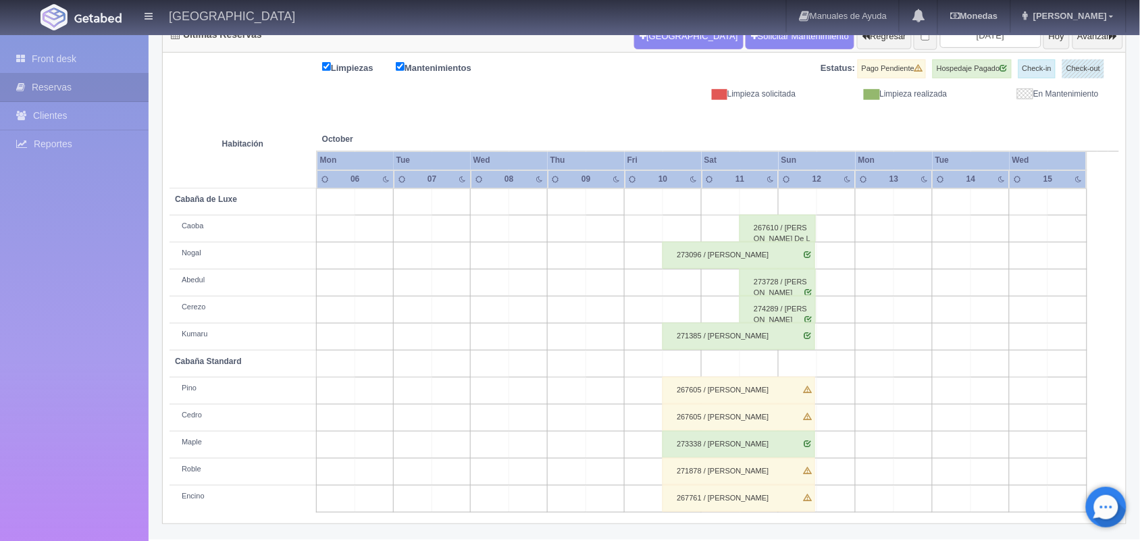
scroll to position [153, 0]
click at [998, 43] on input "2025-10-08" at bounding box center [990, 35] width 101 height 25
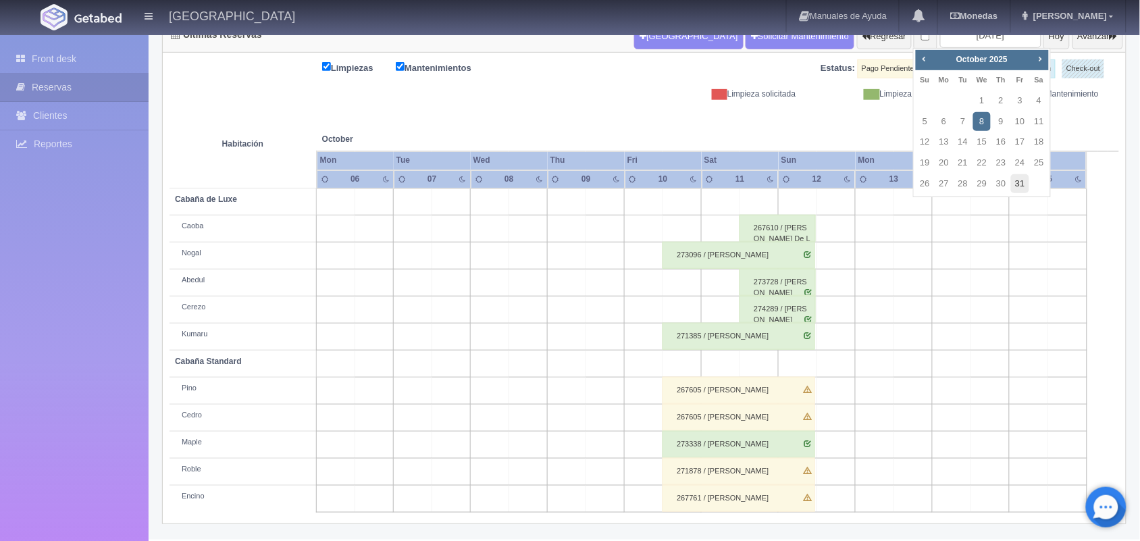
click at [1020, 178] on link "31" at bounding box center [1020, 184] width 18 height 20
type input "[DATE]"
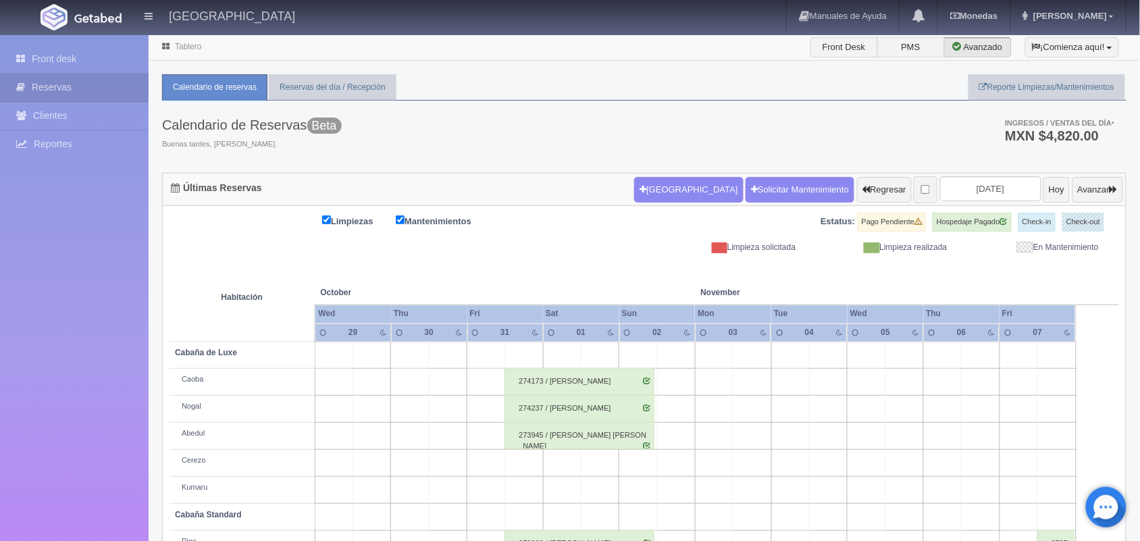
click at [600, 412] on div "274237 / [PERSON_NAME]" at bounding box center [580, 408] width 150 height 27
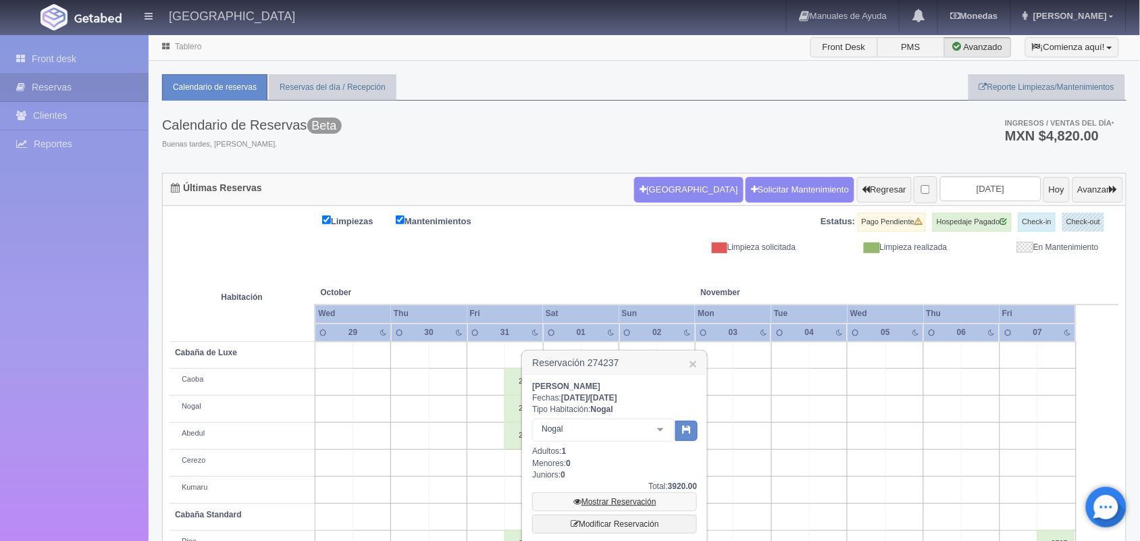
click at [644, 507] on link "Mostrar Reservación" at bounding box center [614, 501] width 165 height 19
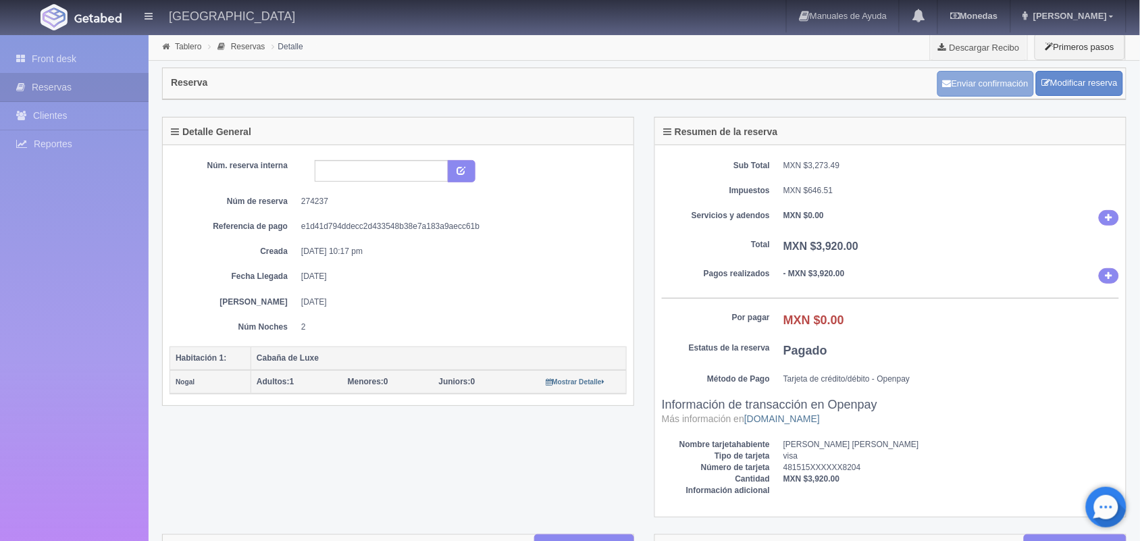
click at [990, 80] on button "Enviar confirmación" at bounding box center [985, 84] width 97 height 26
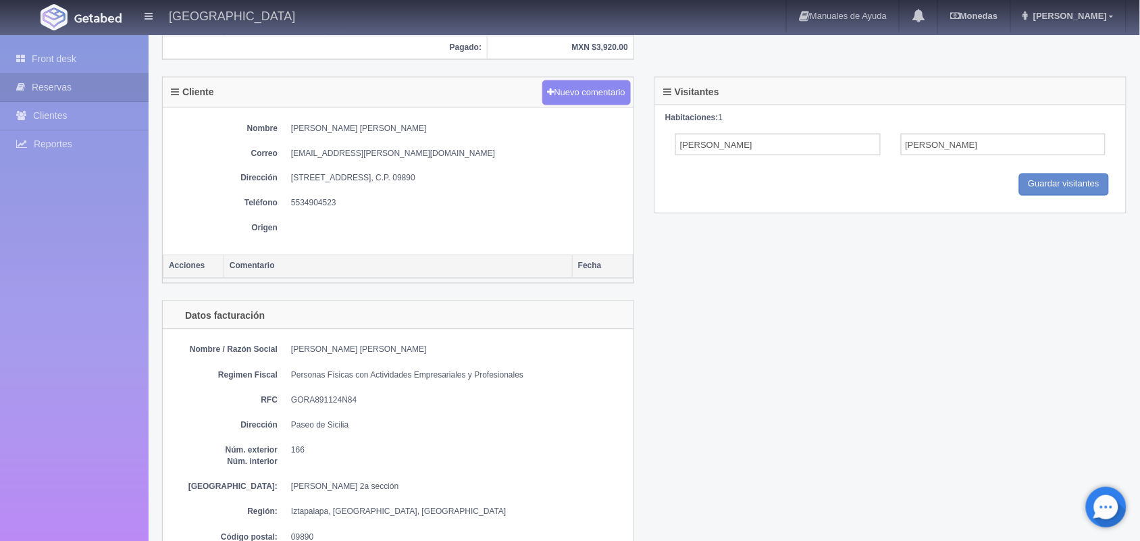
scroll to position [619, 0]
